Goal: Task Accomplishment & Management: Use online tool/utility

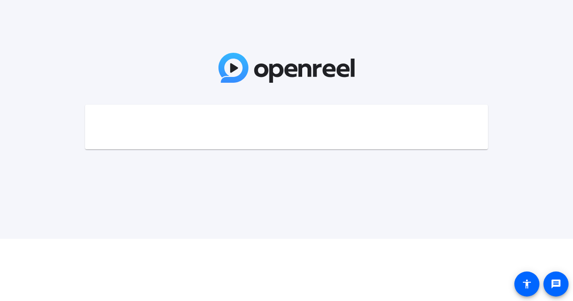
click at [289, 124] on mat-card at bounding box center [286, 127] width 403 height 45
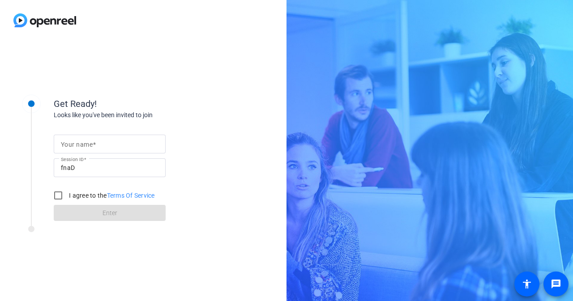
click at [121, 142] on input "Your name" at bounding box center [110, 144] width 98 height 11
type input "[PERSON_NAME]"
click at [59, 197] on input "I agree to the Terms Of Service" at bounding box center [58, 196] width 18 height 18
checkbox input "true"
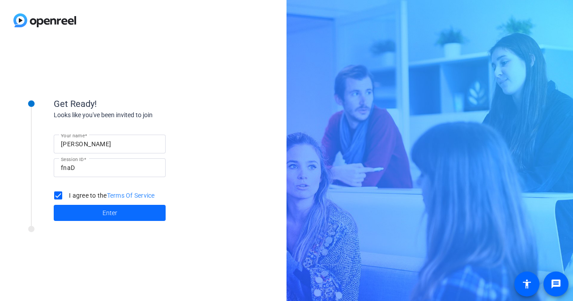
click at [103, 220] on span at bounding box center [110, 212] width 112 height 21
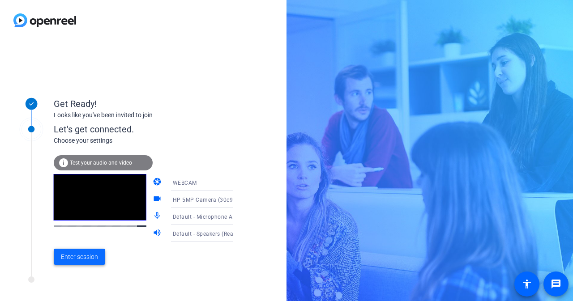
click at [92, 257] on span "Enter session" at bounding box center [79, 257] width 37 height 9
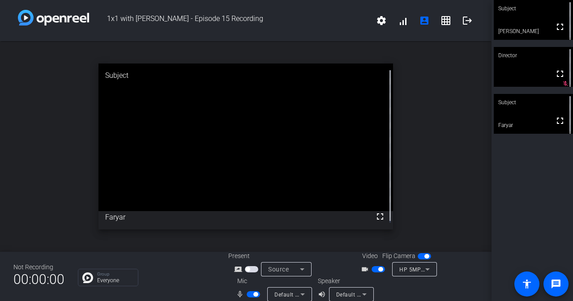
click at [253, 293] on span "button" at bounding box center [255, 294] width 4 height 4
click at [378, 270] on span "button" at bounding box center [380, 269] width 4 height 4
click at [373, 269] on span "button" at bounding box center [374, 269] width 4 height 4
click at [424, 256] on span "button" at bounding box center [426, 256] width 4 height 4
click at [421, 256] on span "button" at bounding box center [424, 256] width 13 height 6
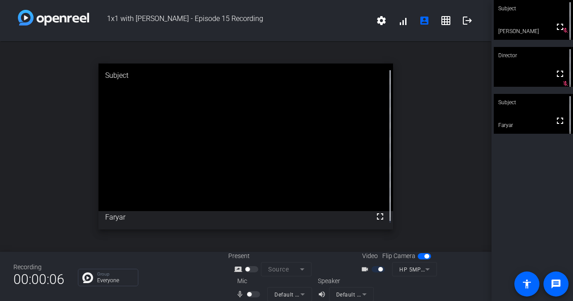
click at [424, 256] on span "button" at bounding box center [426, 256] width 4 height 4
click at [421, 256] on span "button" at bounding box center [424, 256] width 13 height 6
click at [374, 268] on div at bounding box center [379, 269] width 15 height 6
click at [250, 293] on span "button" at bounding box center [249, 294] width 4 height 4
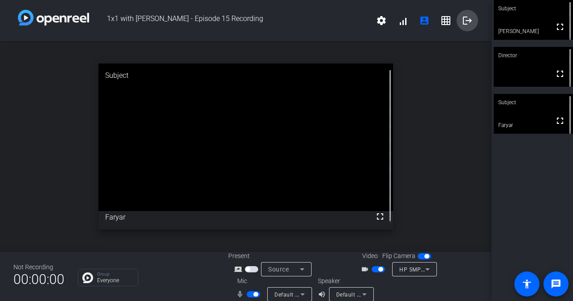
click at [462, 22] on mat-icon "logout" at bounding box center [467, 20] width 11 height 11
